Goal: Complete application form

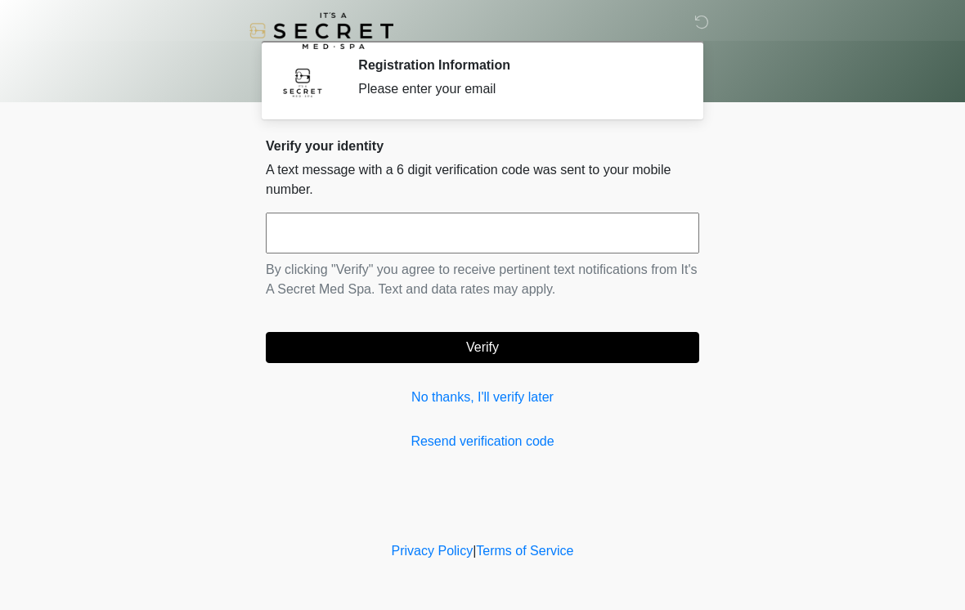
click at [436, 399] on link "No thanks, I'll verify later" at bounding box center [482, 397] width 433 height 20
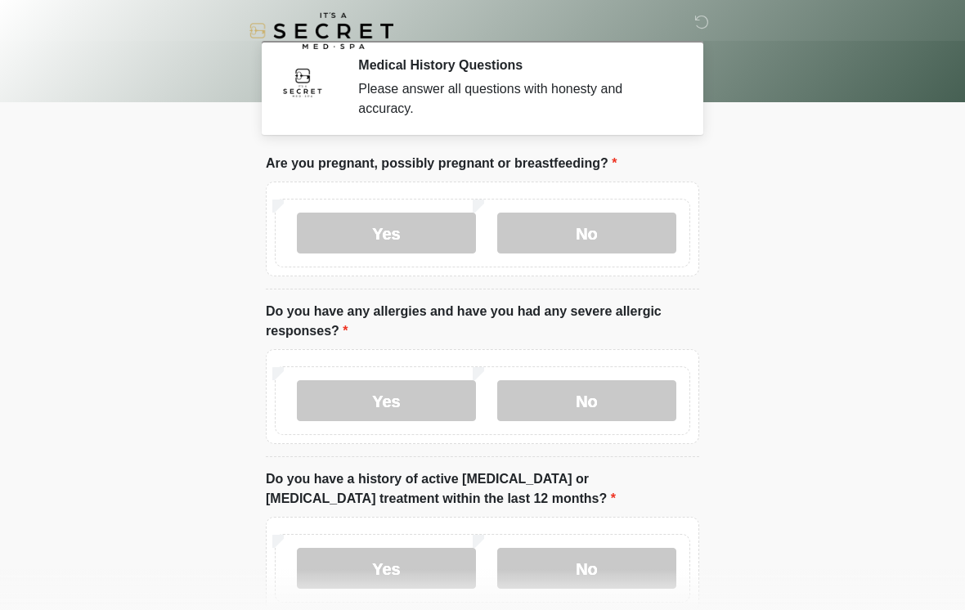
click at [589, 223] on label "No" at bounding box center [586, 233] width 179 height 41
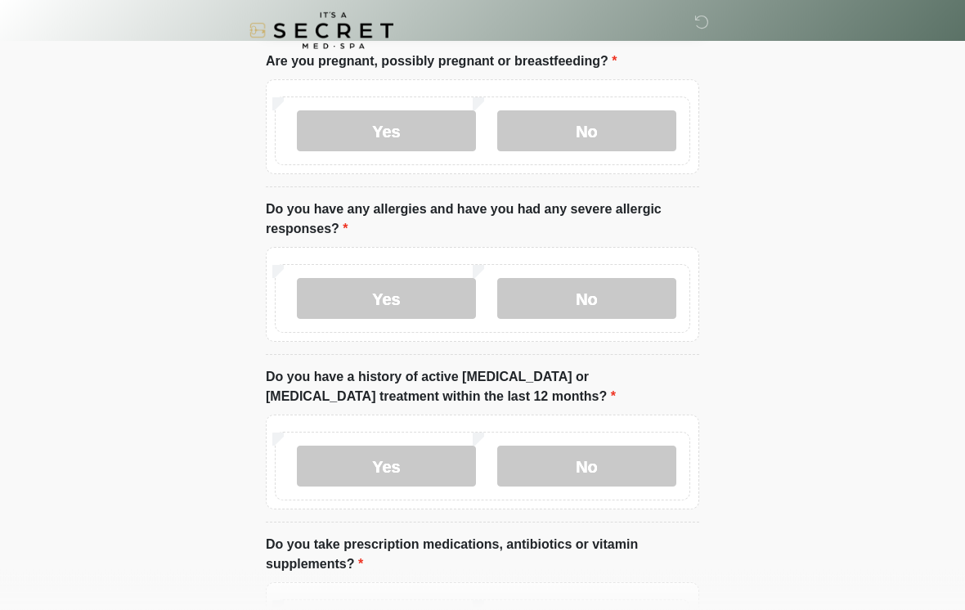
scroll to position [99, 0]
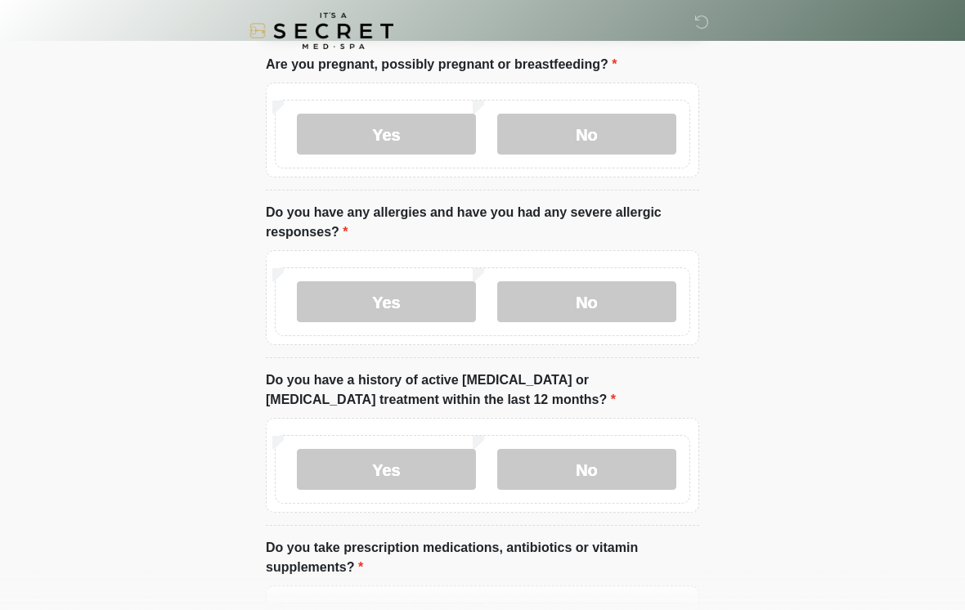
click at [630, 312] on label "No" at bounding box center [586, 301] width 179 height 41
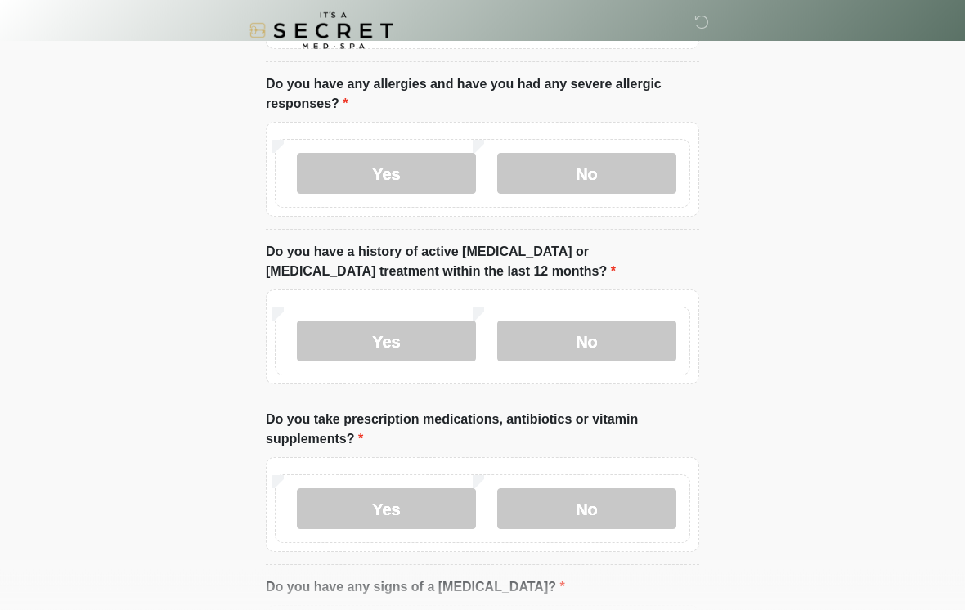
click at [622, 350] on label "No" at bounding box center [586, 341] width 179 height 41
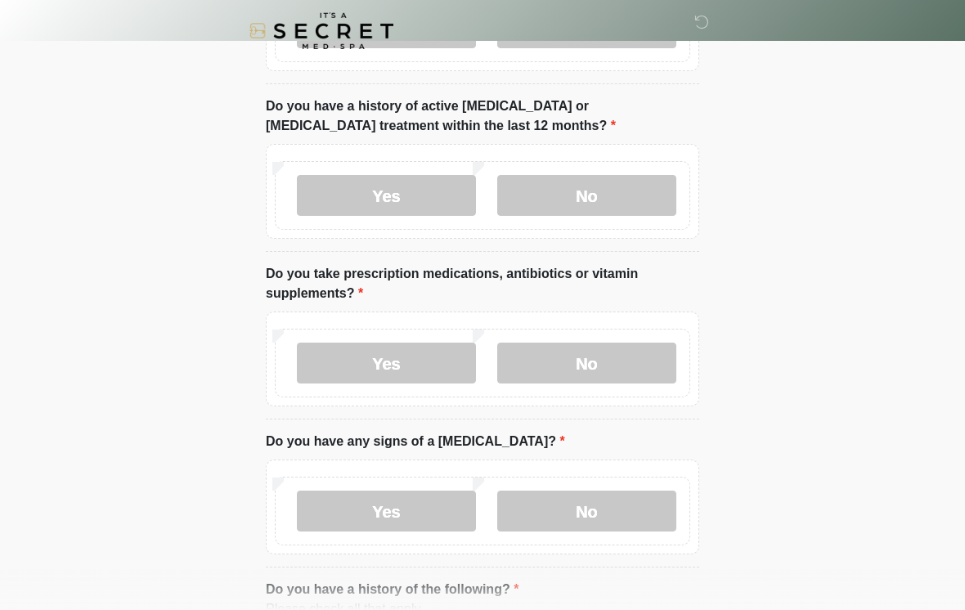
scroll to position [378, 0]
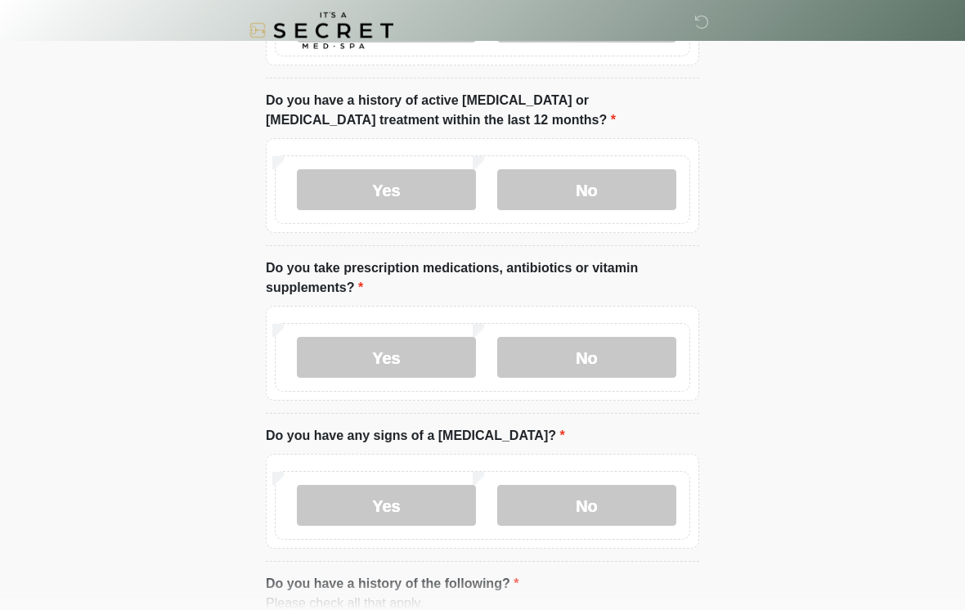
click at [631, 370] on label "No" at bounding box center [586, 358] width 179 height 41
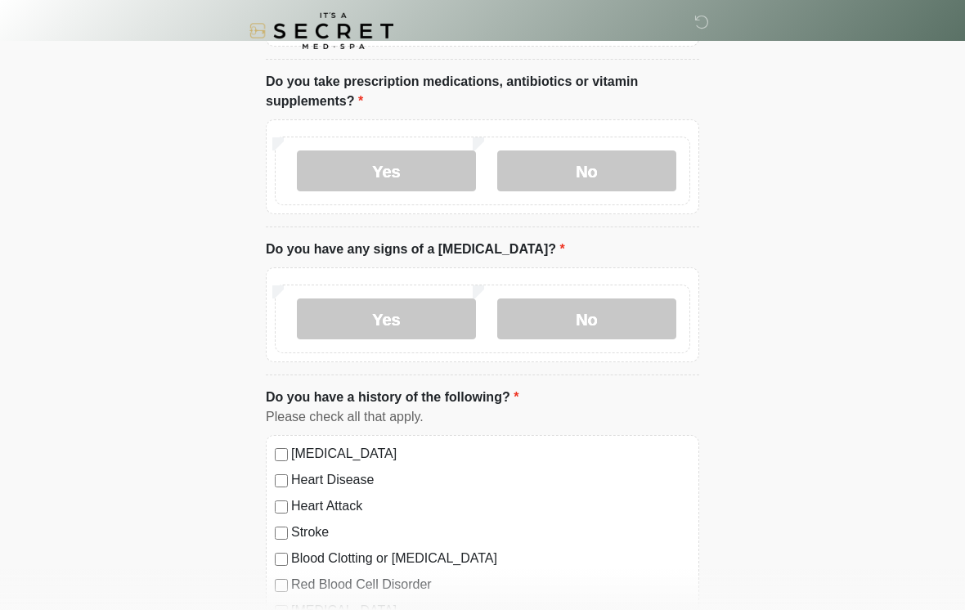
click at [629, 320] on label "No" at bounding box center [586, 318] width 179 height 41
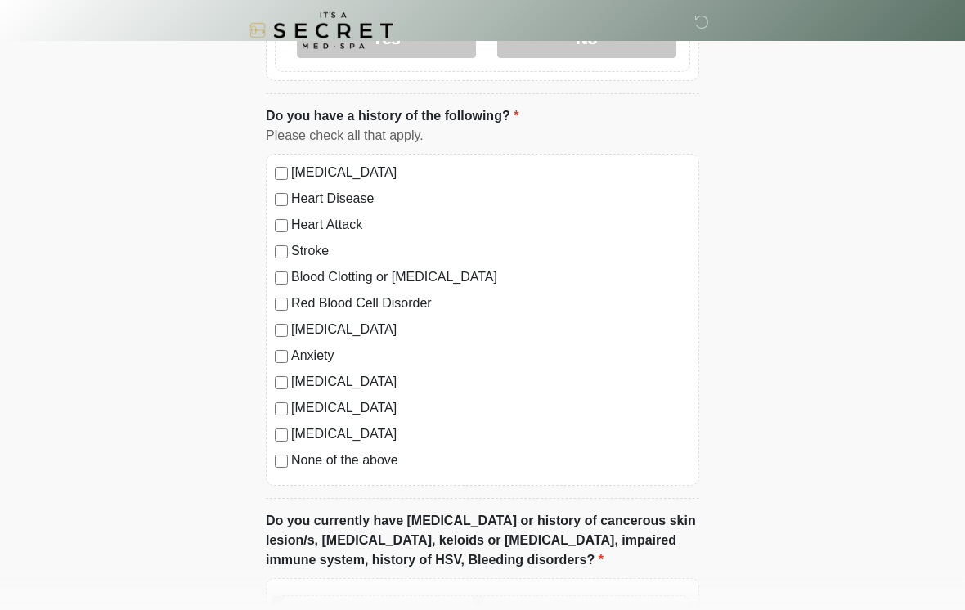
scroll to position [846, 0]
click at [366, 468] on label "None of the above" at bounding box center [490, 460] width 399 height 20
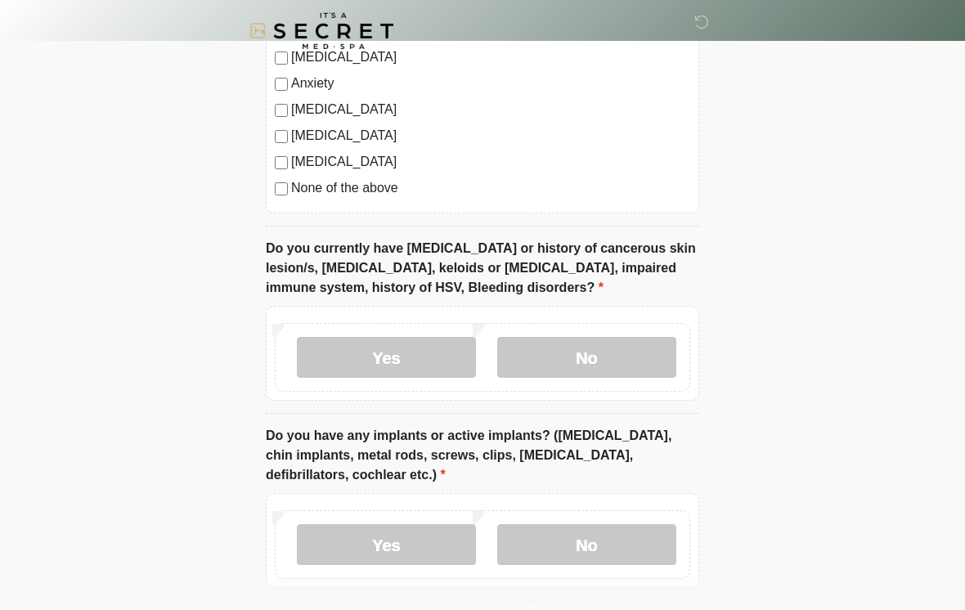
scroll to position [1131, 0]
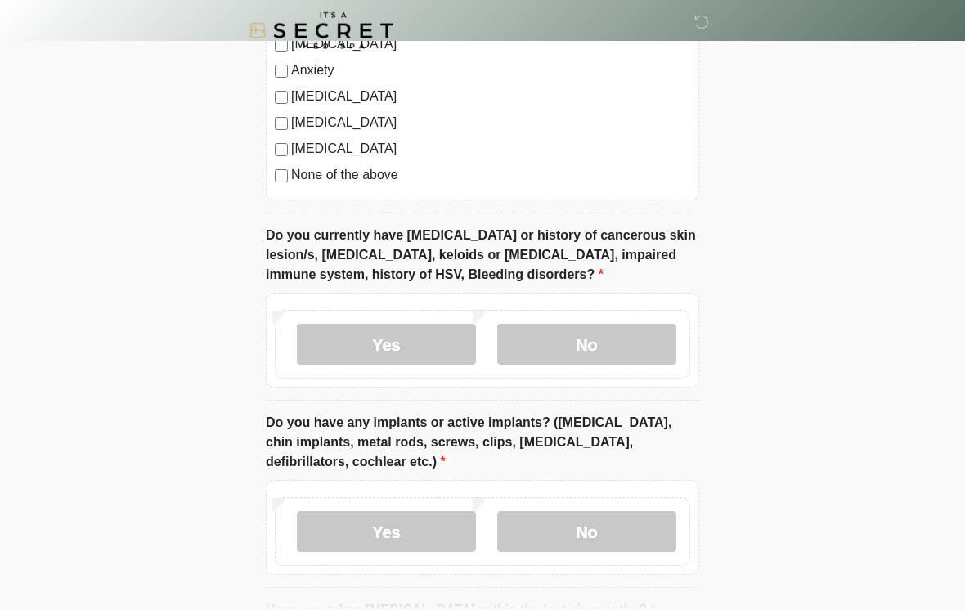
click at [611, 349] on label "No" at bounding box center [586, 345] width 179 height 41
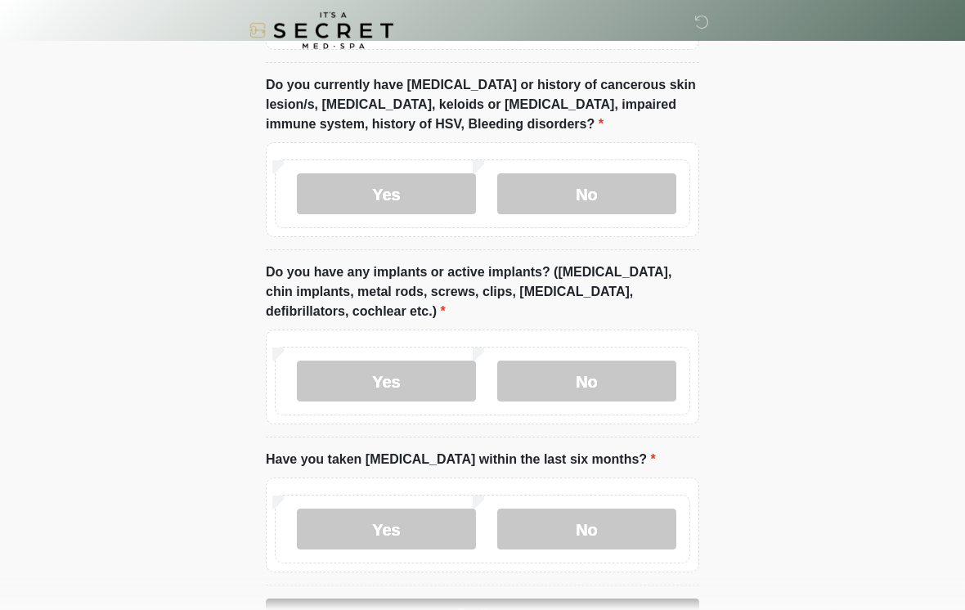
scroll to position [1282, 0]
click at [621, 383] on label "No" at bounding box center [586, 381] width 179 height 41
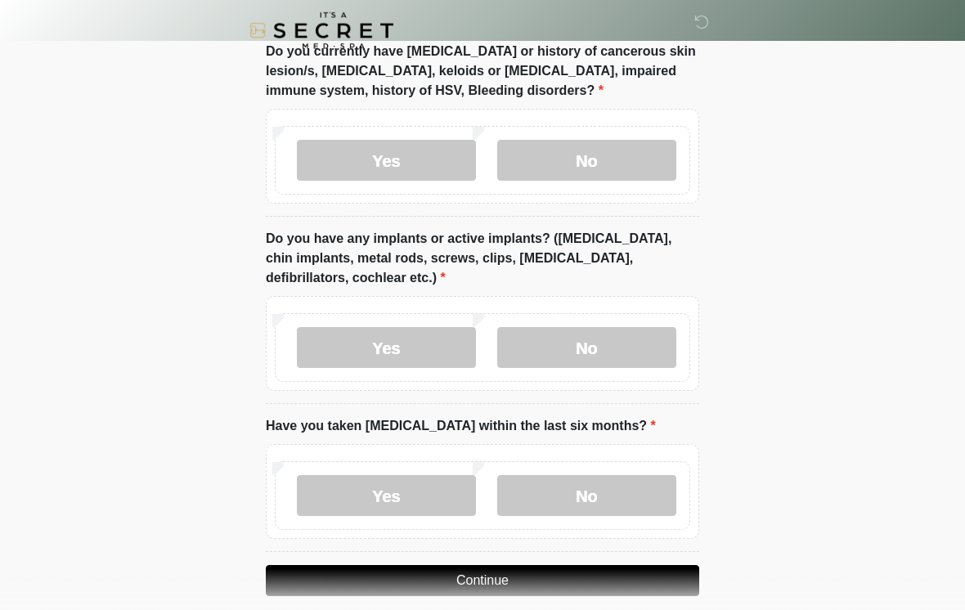
scroll to position [1361, 0]
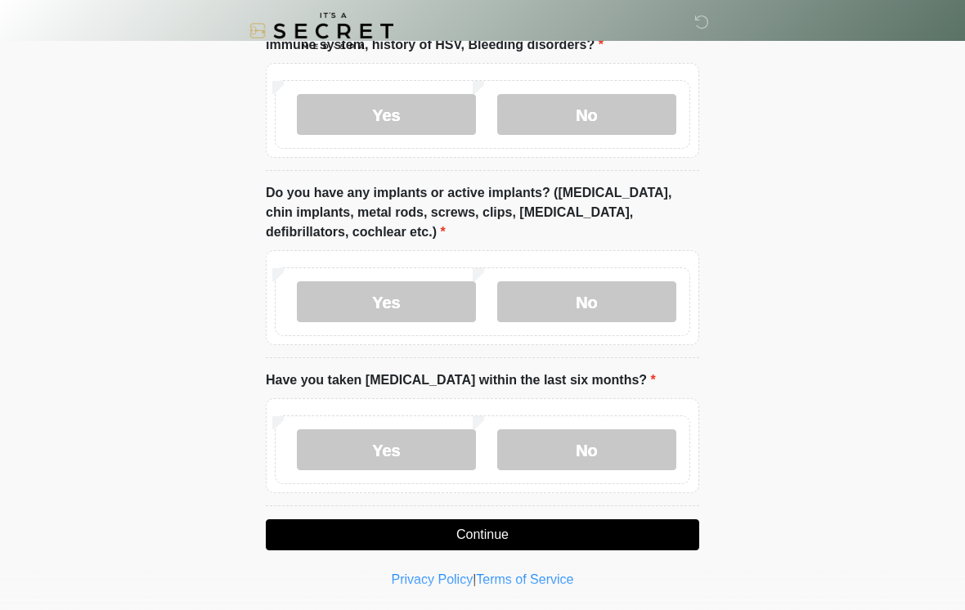
click at [630, 445] on label "No" at bounding box center [586, 449] width 179 height 41
click at [590, 533] on button "Continue" at bounding box center [482, 534] width 433 height 31
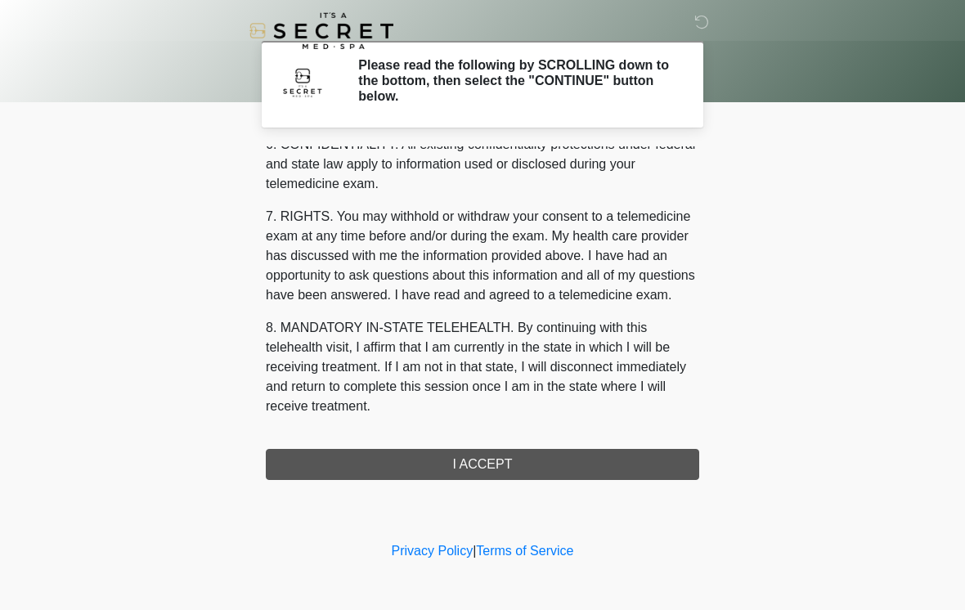
scroll to position [665, 0]
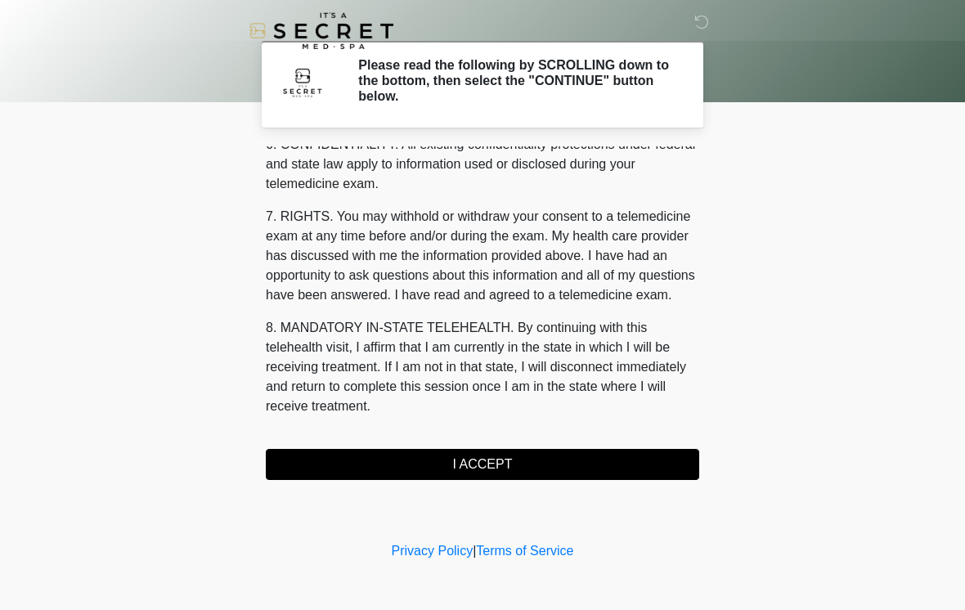
click at [563, 467] on button "I ACCEPT" at bounding box center [482, 464] width 433 height 31
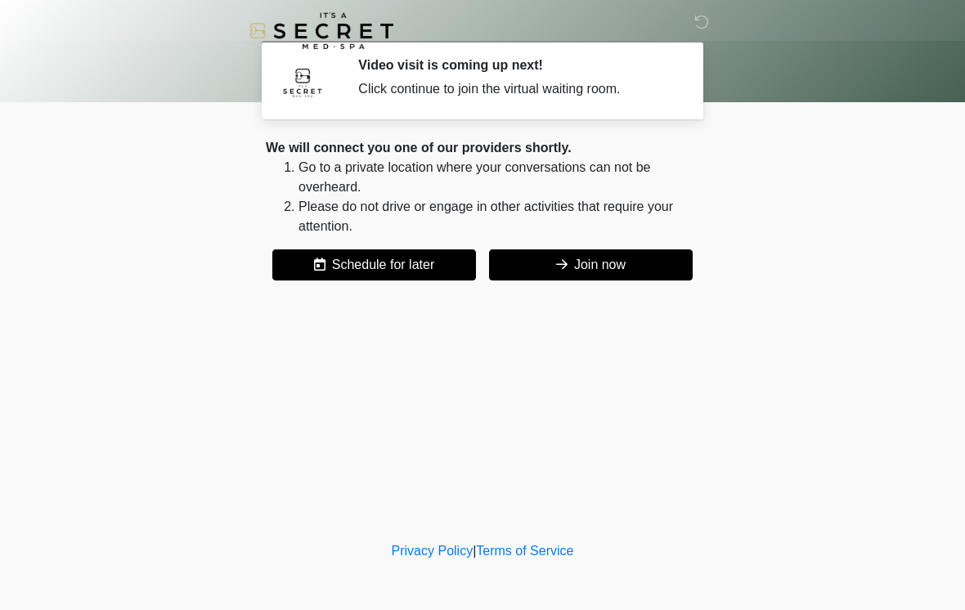
click at [614, 274] on button "Join now" at bounding box center [591, 264] width 204 height 31
